Goal: Task Accomplishment & Management: Manage account settings

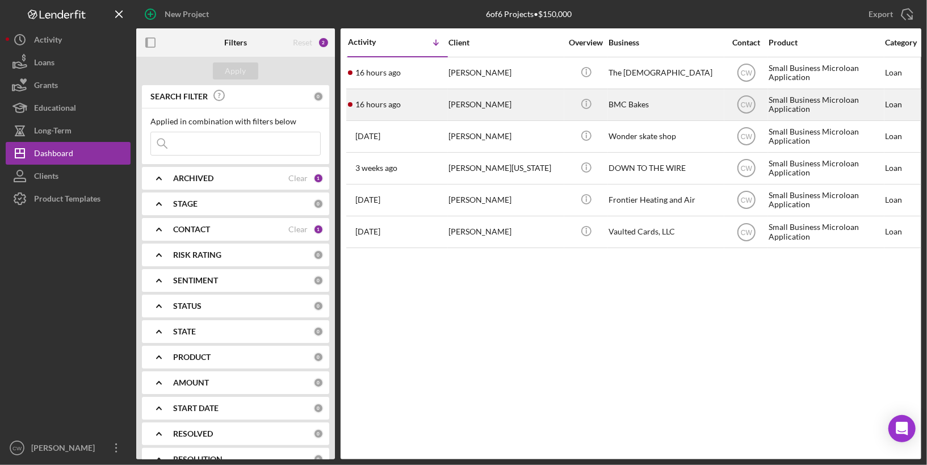
click at [442, 108] on div "16 hours ago [PERSON_NAME]" at bounding box center [397, 105] width 99 height 30
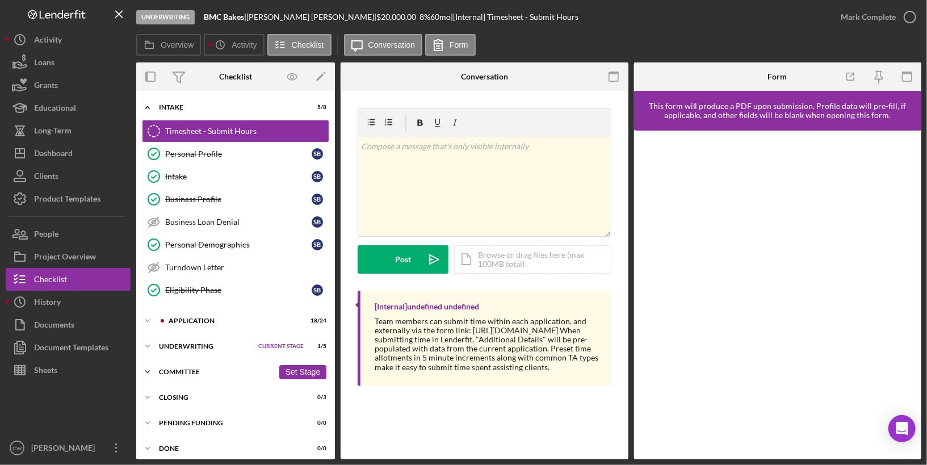
scroll to position [2, 0]
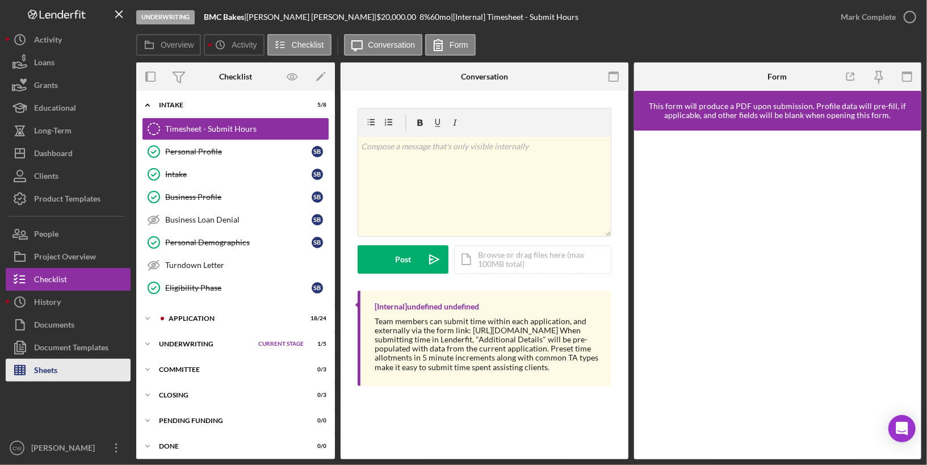
click at [95, 365] on button "Sheets" at bounding box center [68, 370] width 125 height 23
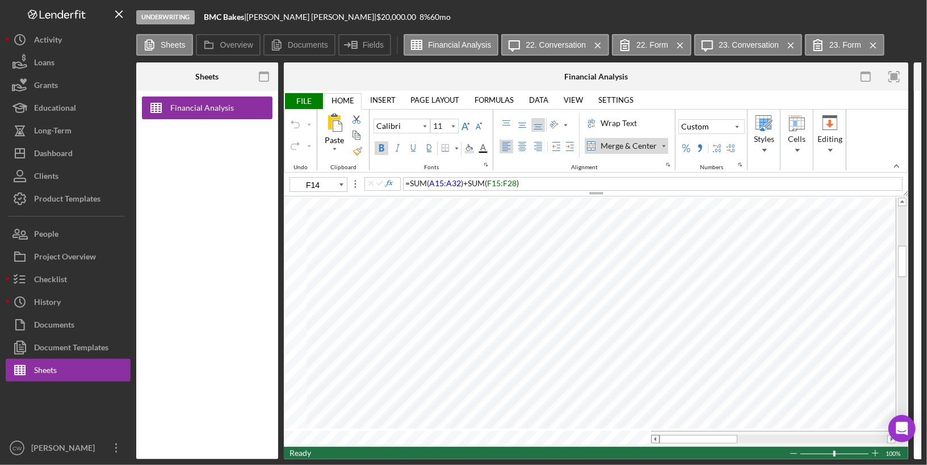
click at [656, 436] on span at bounding box center [655, 439] width 7 height 7
type input "10"
click at [894, 76] on rect "button" at bounding box center [894, 76] width 7 height 7
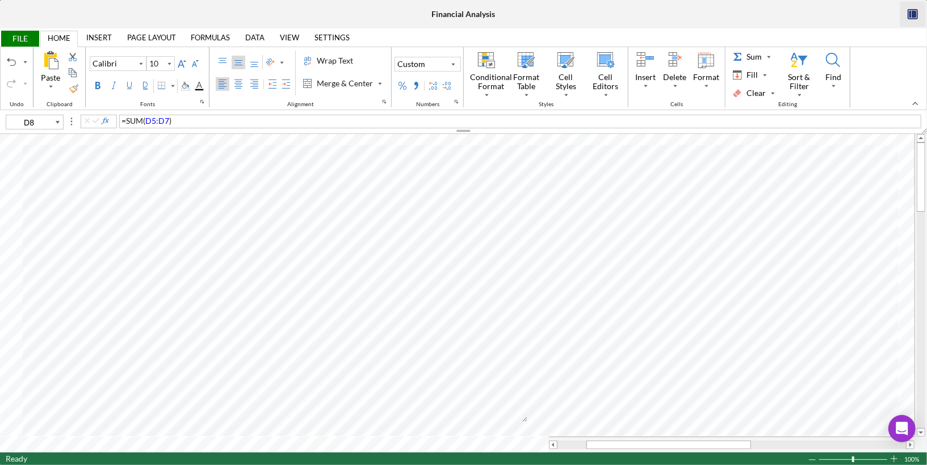
type input "J5"
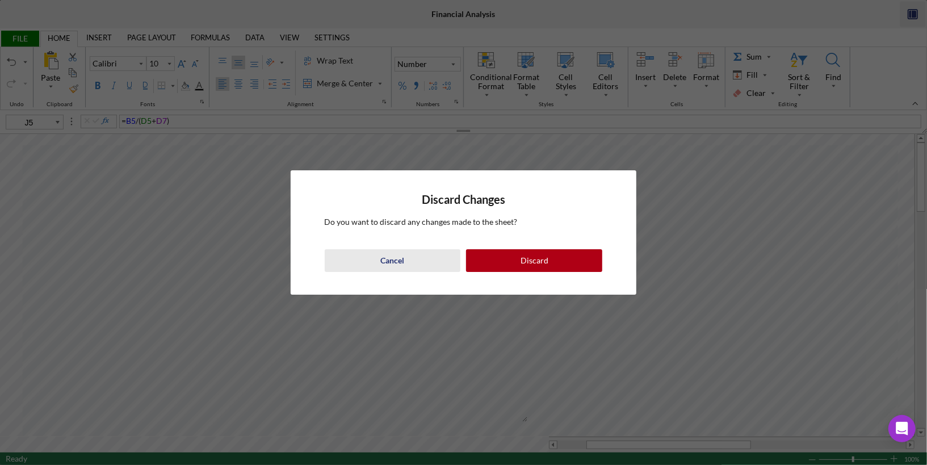
click at [409, 262] on button "Cancel" at bounding box center [393, 260] width 136 height 23
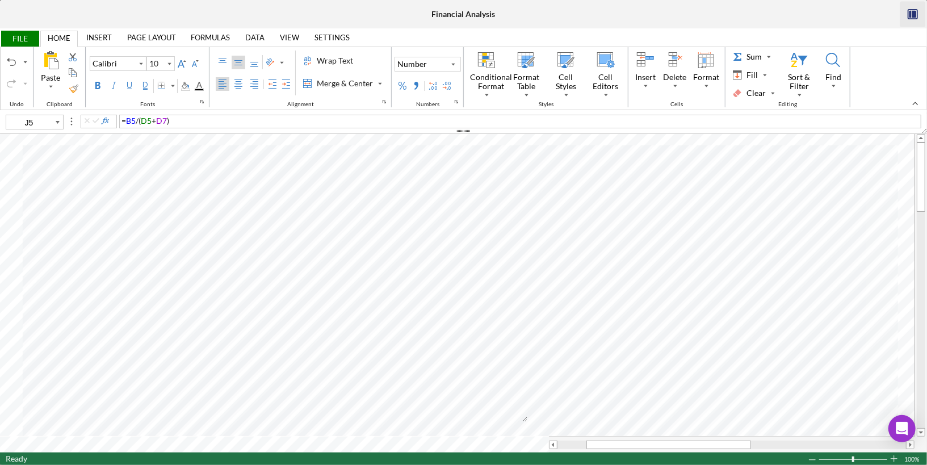
type input "12"
type input "D1"
type input "10"
type input "A3"
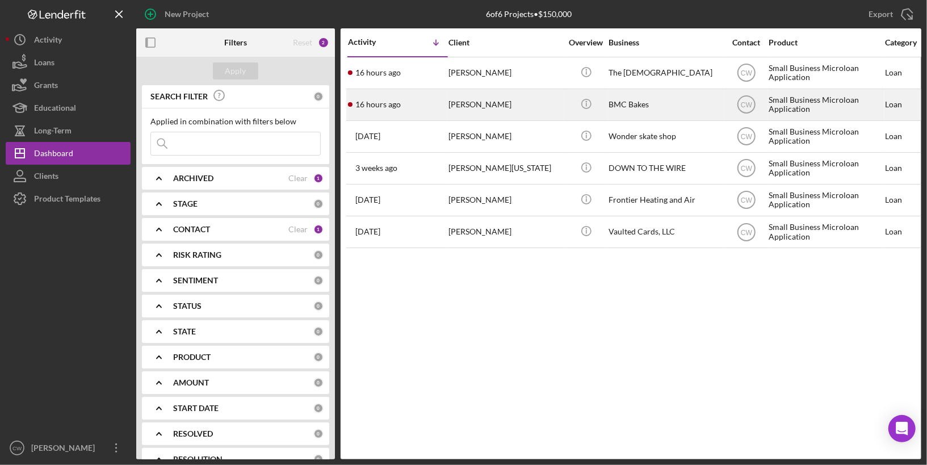
click at [471, 107] on div "[PERSON_NAME]" at bounding box center [506, 105] width 114 height 30
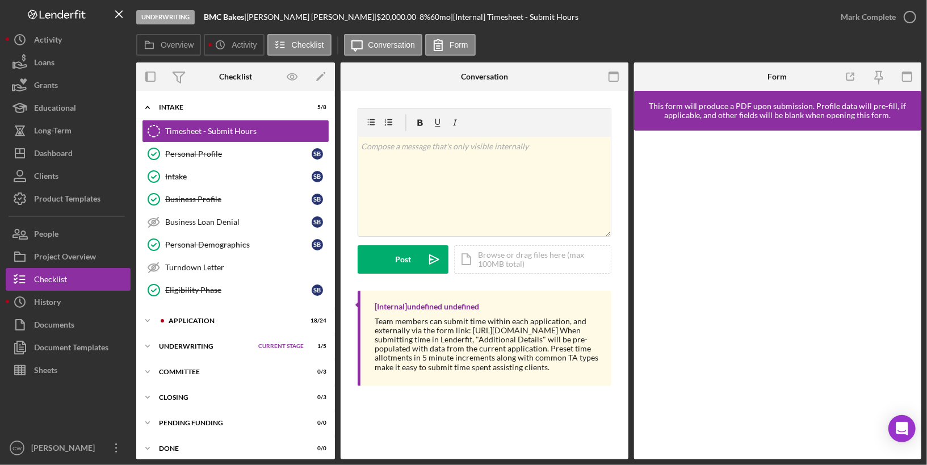
scroll to position [2, 0]
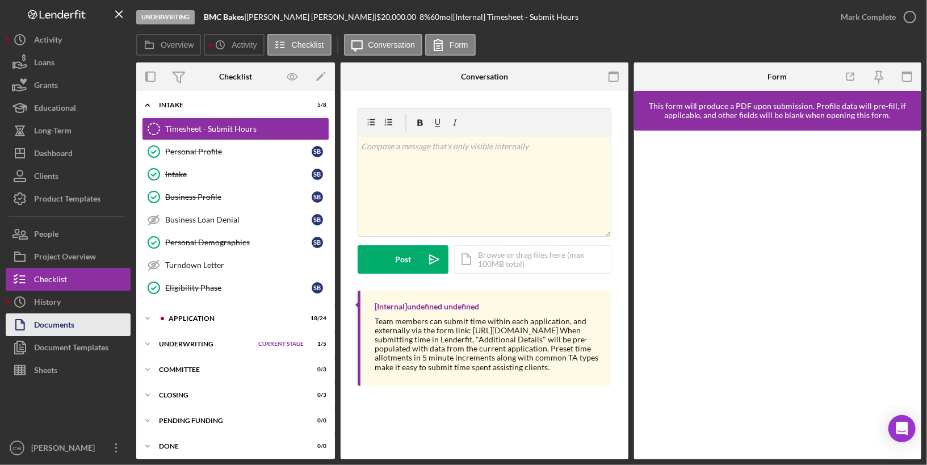
click at [61, 333] on div "Documents" at bounding box center [54, 326] width 40 height 26
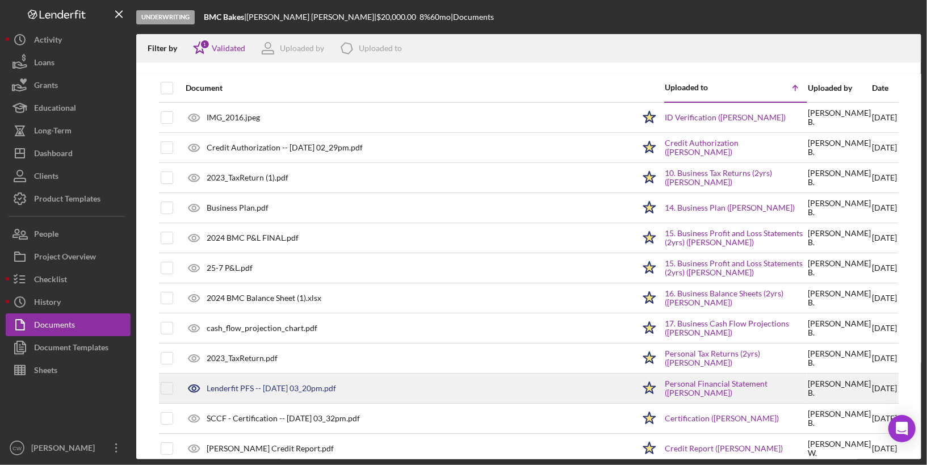
scroll to position [12, 0]
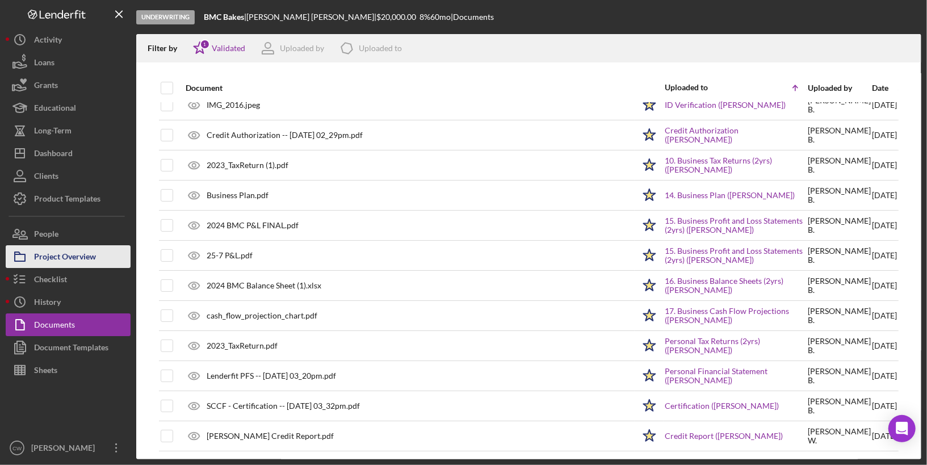
click at [56, 261] on div "Project Overview" at bounding box center [65, 258] width 62 height 26
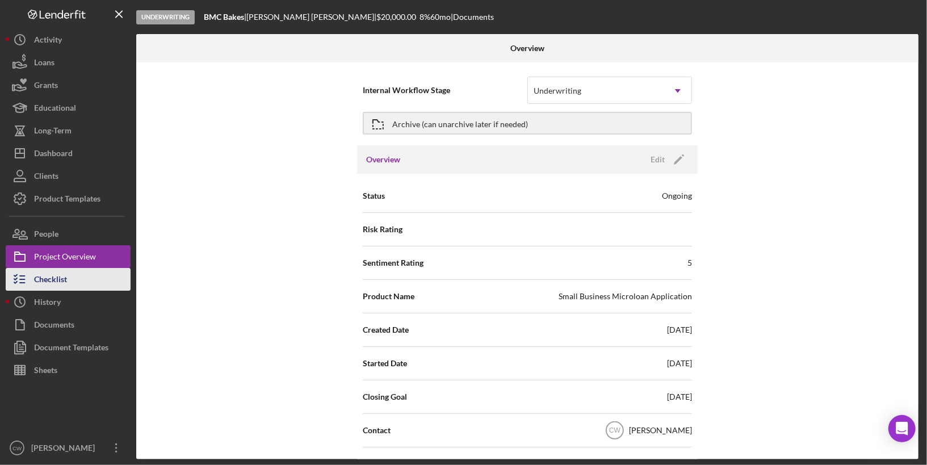
click at [92, 272] on button "Checklist" at bounding box center [68, 279] width 125 height 23
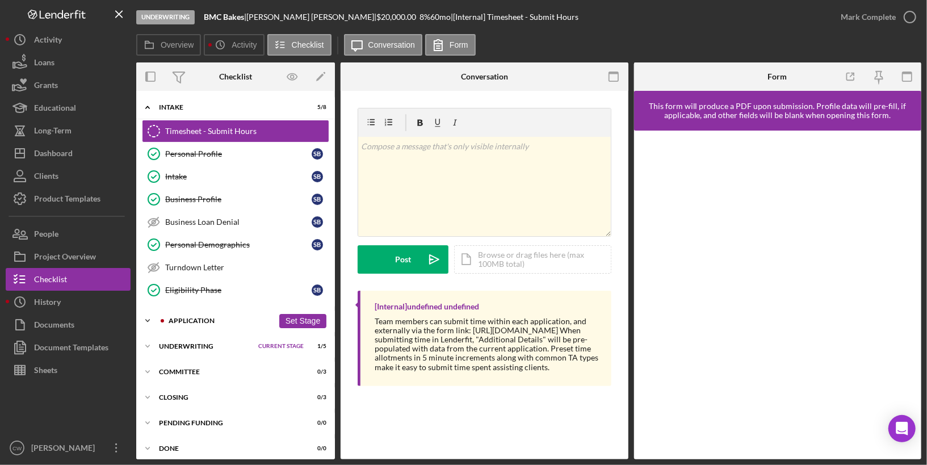
click at [149, 312] on icon "Icon/Expander" at bounding box center [147, 320] width 23 height 23
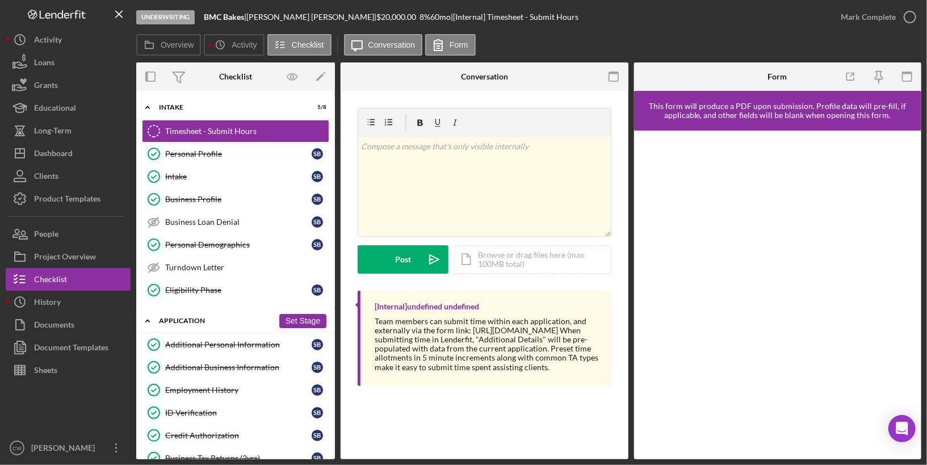
scroll to position [229, 0]
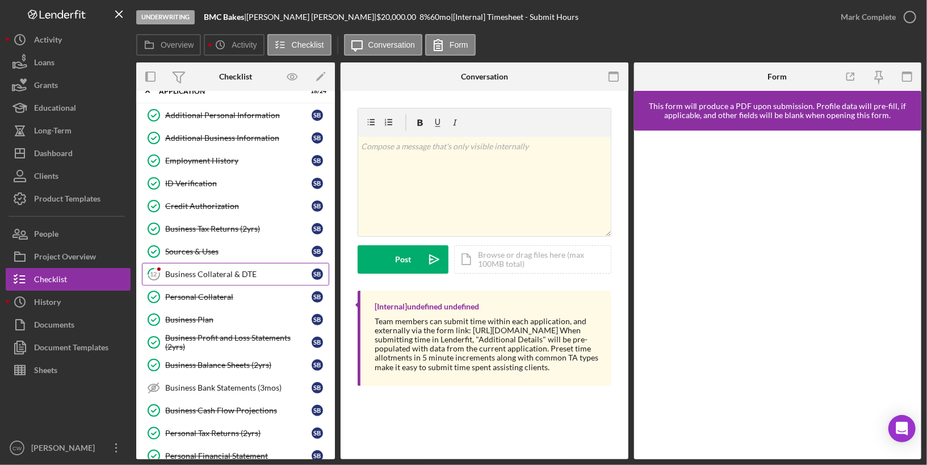
click at [231, 270] on div "Business Collateral & DTE" at bounding box center [238, 274] width 147 height 9
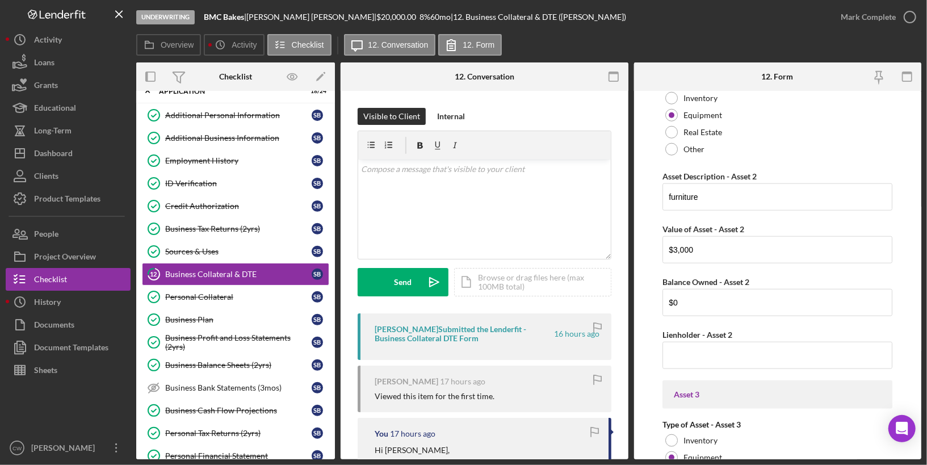
scroll to position [1018, 0]
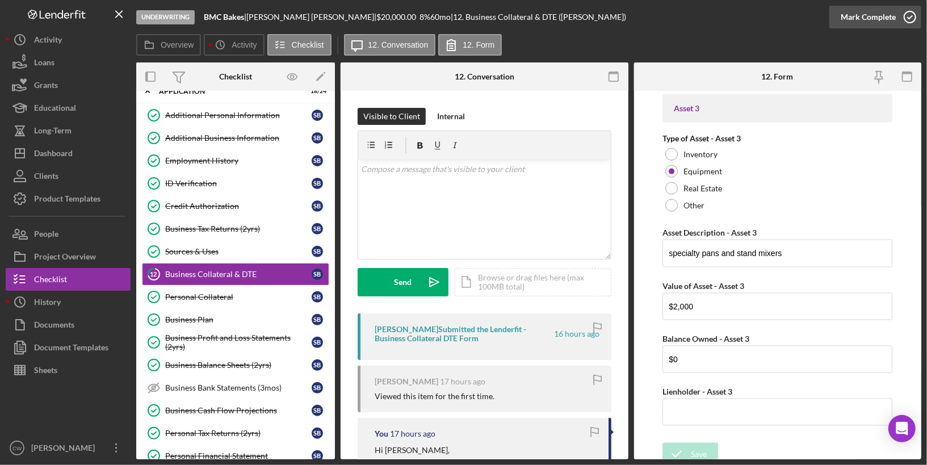
click at [910, 17] on icon "button" at bounding box center [910, 17] width 28 height 28
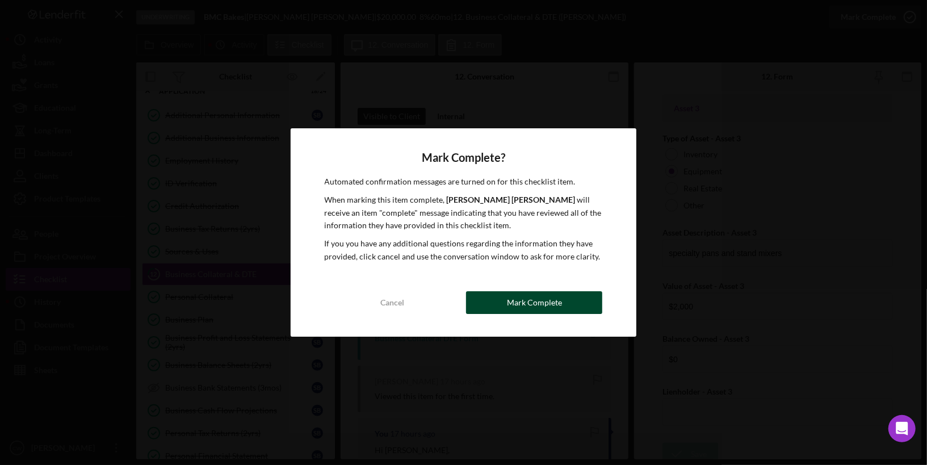
click at [521, 301] on div "Mark Complete" at bounding box center [534, 302] width 55 height 23
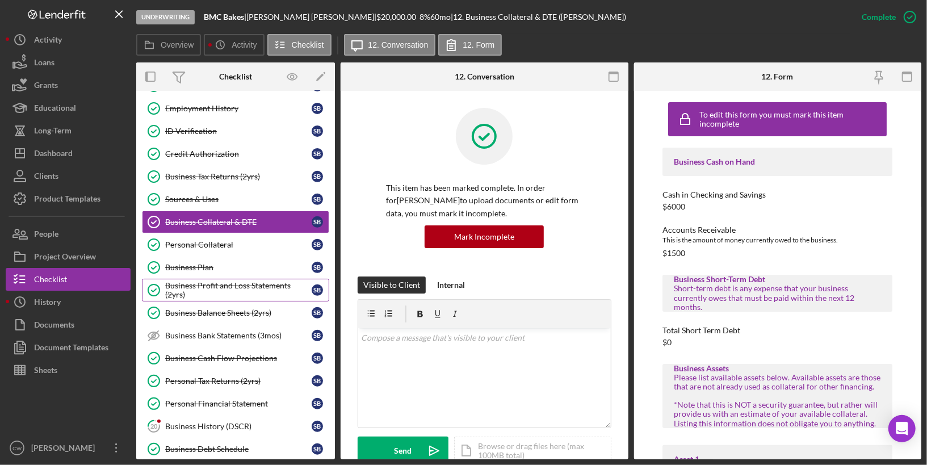
scroll to position [372, 0]
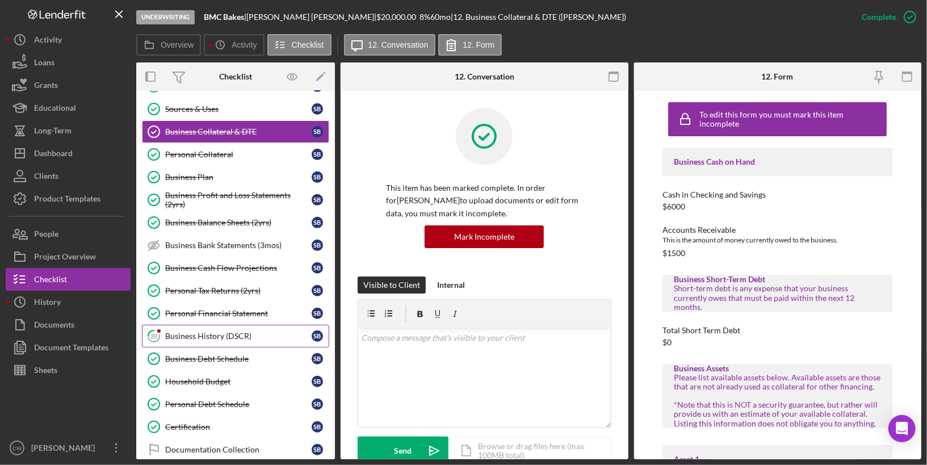
click at [231, 332] on div "Business History (DSCR)" at bounding box center [238, 336] width 147 height 9
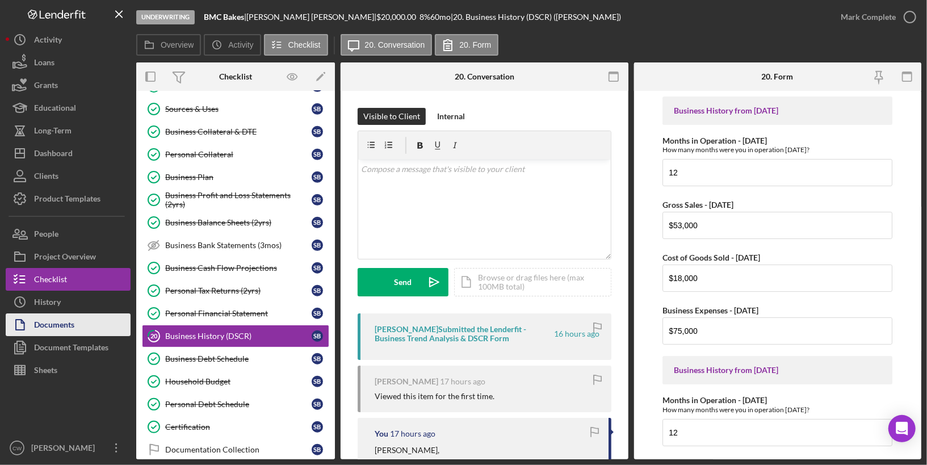
click at [95, 322] on button "Documents" at bounding box center [68, 324] width 125 height 23
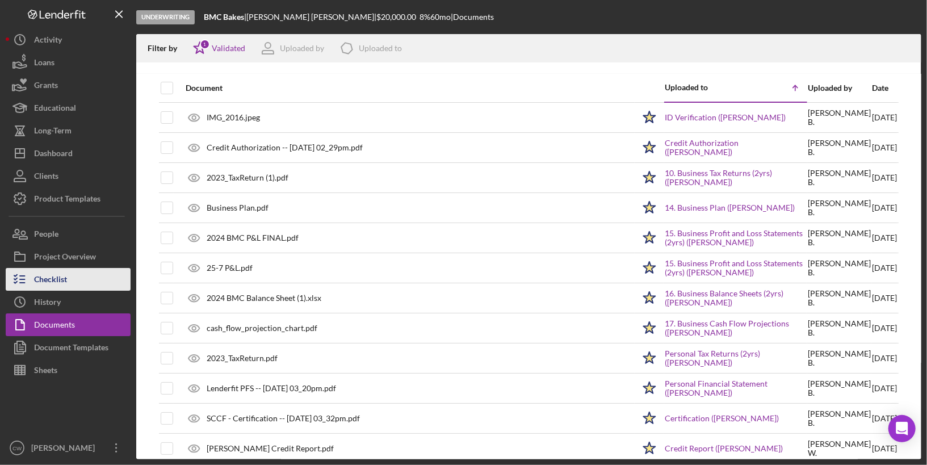
click at [54, 283] on div "Checklist" at bounding box center [50, 281] width 33 height 26
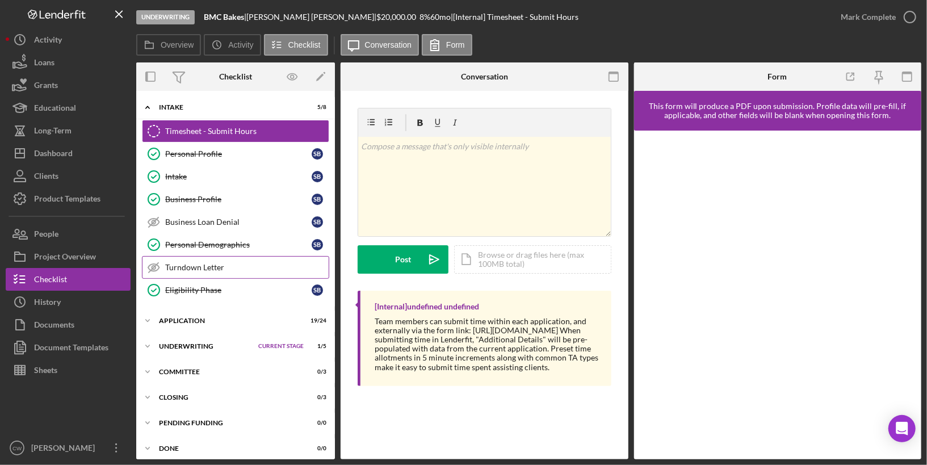
scroll to position [2, 0]
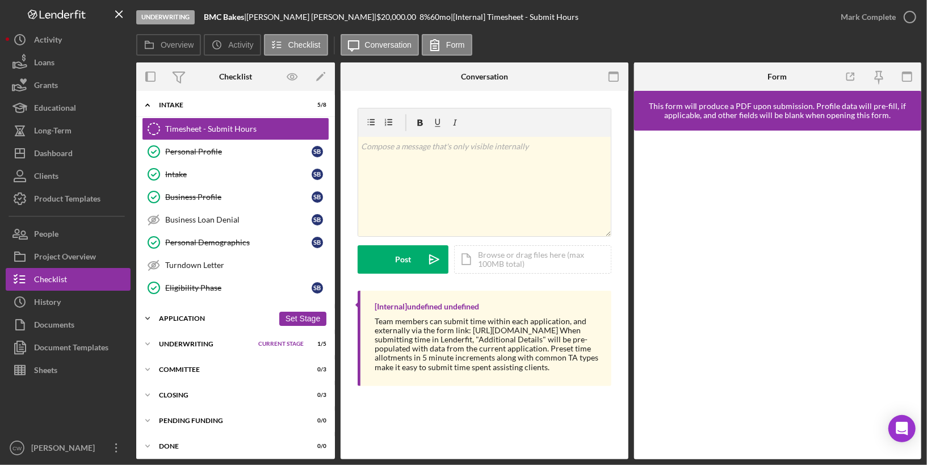
click at [185, 316] on div "Application" at bounding box center [216, 318] width 115 height 7
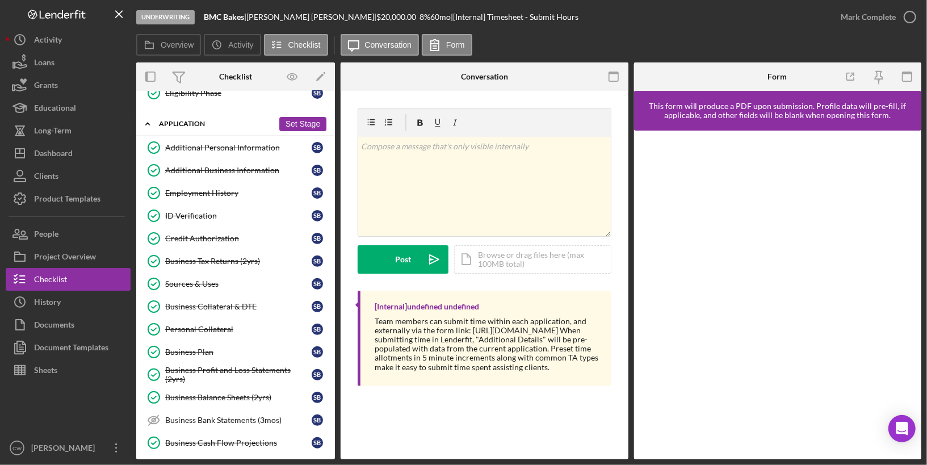
scroll to position [219, 0]
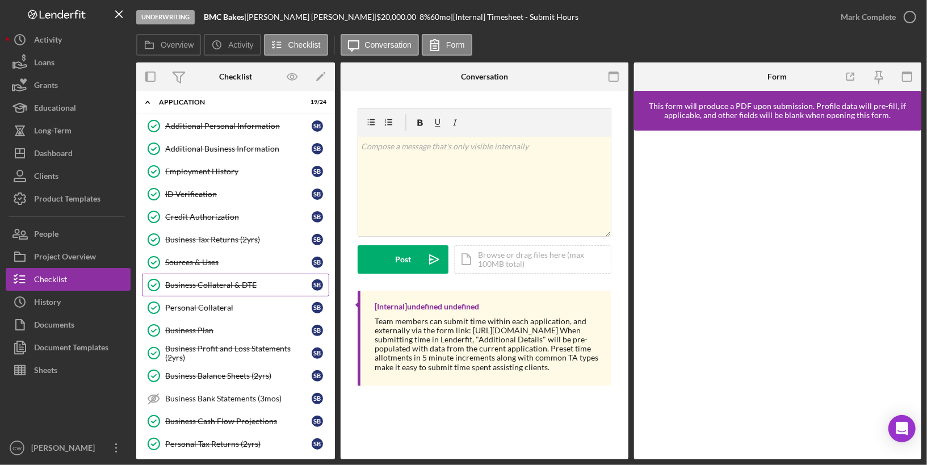
click at [245, 281] on div "Business Collateral & DTE" at bounding box center [238, 285] width 147 height 9
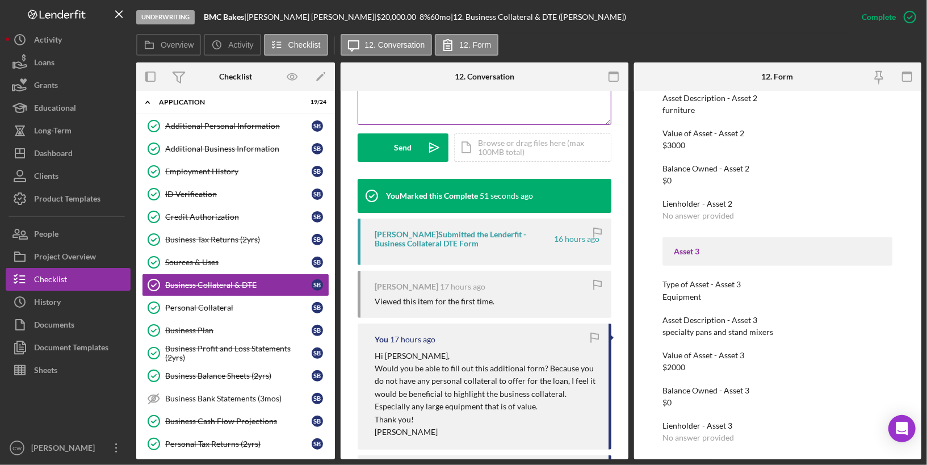
scroll to position [382, 0]
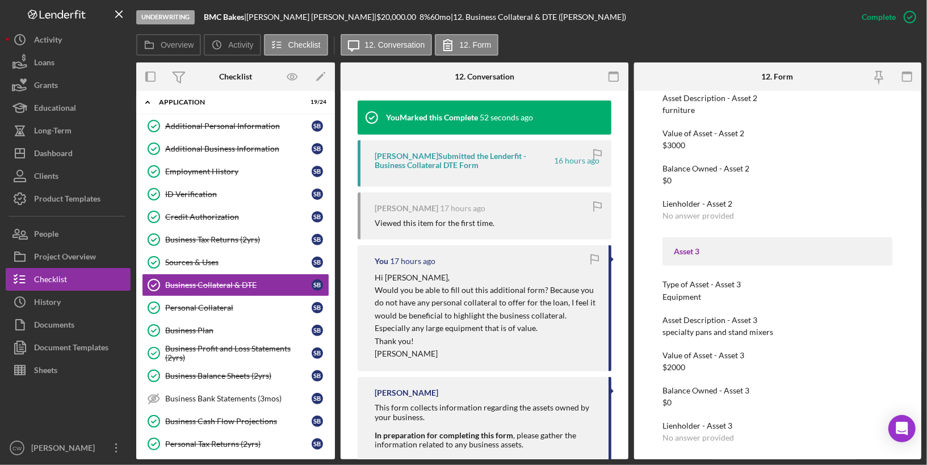
click at [461, 161] on div "Sarah Baker-McEvilly Submitted the Lenderfit - Business Collateral DTE Form" at bounding box center [464, 161] width 178 height 18
click at [420, 161] on div "Sarah Baker-McEvilly Submitted the Lenderfit - Business Collateral DTE Form" at bounding box center [464, 161] width 178 height 18
click at [459, 161] on div "Sarah Baker-McEvilly Submitted the Lenderfit - Business Collateral DTE Form" at bounding box center [464, 161] width 178 height 18
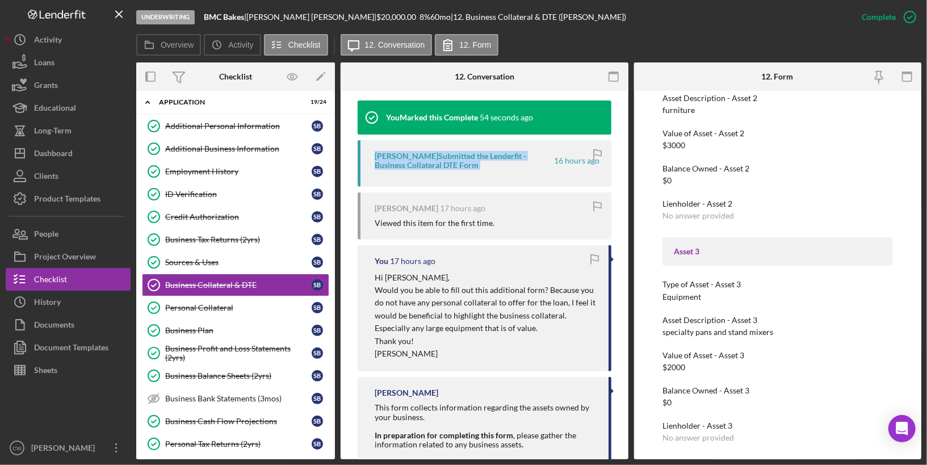
click at [459, 161] on div "Sarah Baker-McEvilly Submitted the Lenderfit - Business Collateral DTE Form" at bounding box center [464, 161] width 178 height 18
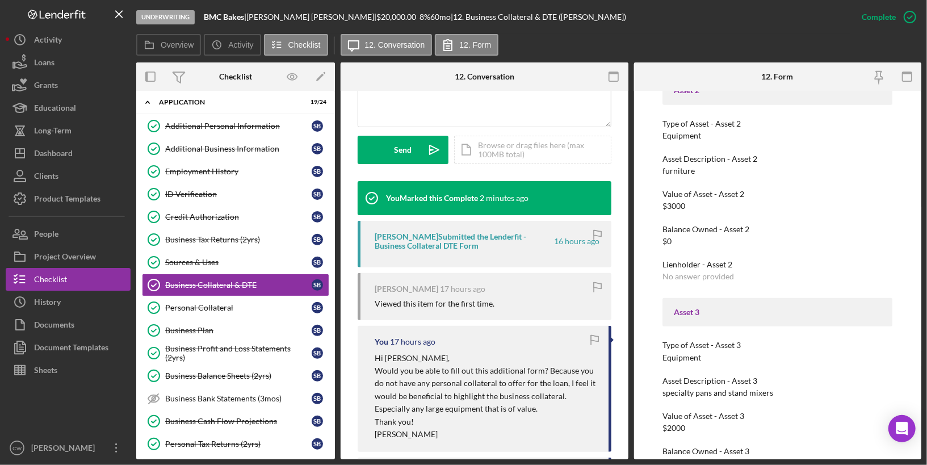
scroll to position [651, 0]
